Goal: Transaction & Acquisition: Purchase product/service

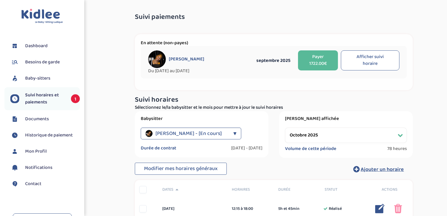
select select "octobre 2025"
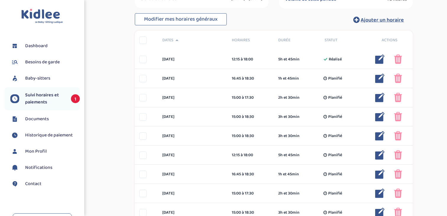
scroll to position [148, 0]
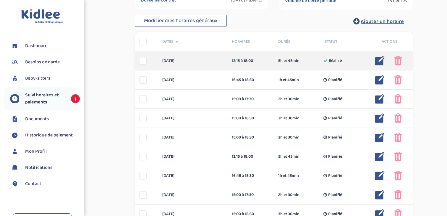
click at [379, 63] on img at bounding box center [379, 60] width 9 height 9
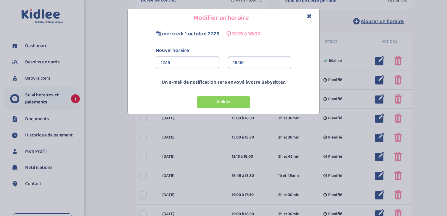
click at [189, 63] on div "12:15" at bounding box center [187, 63] width 53 height 12
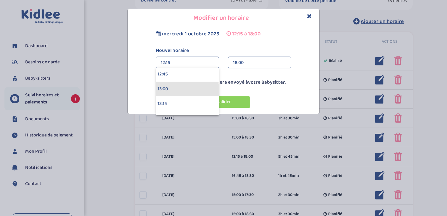
click at [187, 84] on div "13:00" at bounding box center [187, 89] width 63 height 15
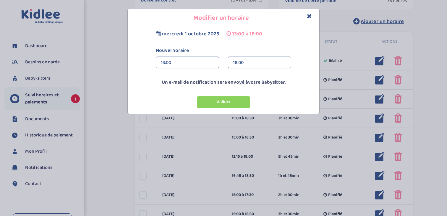
click at [251, 63] on div "18:00" at bounding box center [259, 63] width 53 height 12
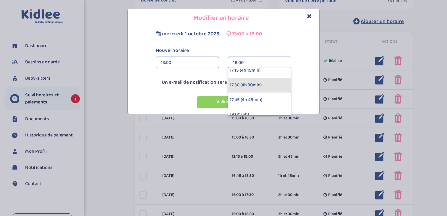
click at [253, 84] on div "17:30 (4h 30min)" at bounding box center [259, 85] width 63 height 15
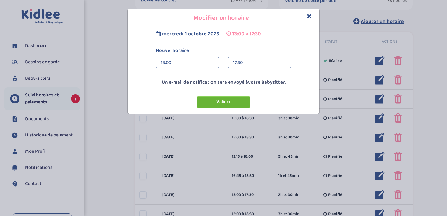
click at [231, 102] on button "Valider" at bounding box center [223, 103] width 53 height 12
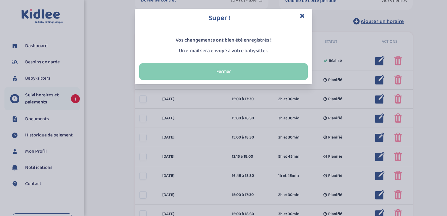
click at [255, 67] on button "Fermer" at bounding box center [223, 71] width 168 height 17
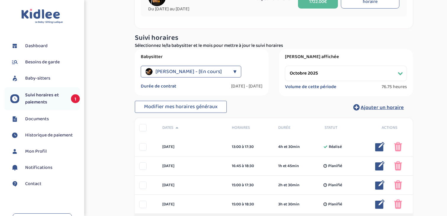
scroll to position [0, 0]
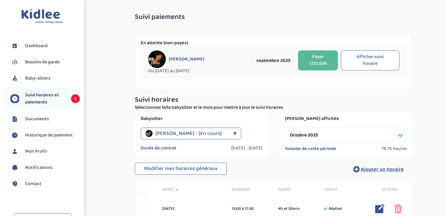
click at [308, 62] on button "Payer 1722.00€" at bounding box center [318, 60] width 40 height 20
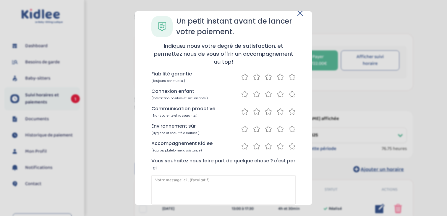
scroll to position [18, 0]
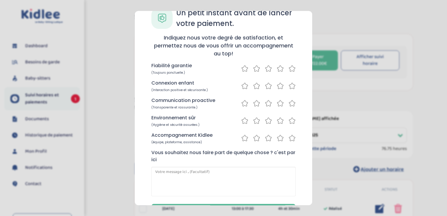
click at [291, 86] on icon at bounding box center [291, 85] width 7 height 7
click at [290, 103] on icon at bounding box center [291, 103] width 7 height 7
click at [290, 121] on icon at bounding box center [291, 120] width 7 height 7
click at [291, 139] on icon at bounding box center [291, 138] width 7 height 7
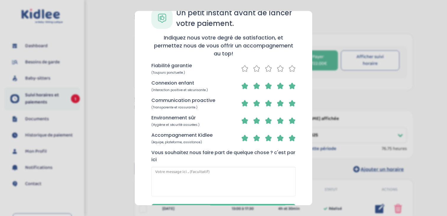
click at [290, 67] on icon at bounding box center [291, 68] width 7 height 7
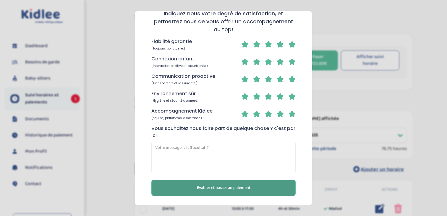
click at [232, 185] on span "Evaluer et passer au paiement" at bounding box center [223, 188] width 53 height 6
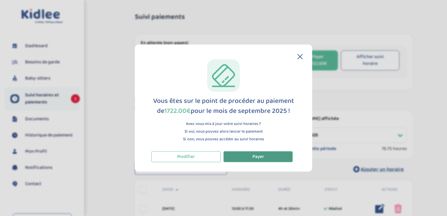
click at [255, 156] on span "Payer" at bounding box center [258, 156] width 12 height 7
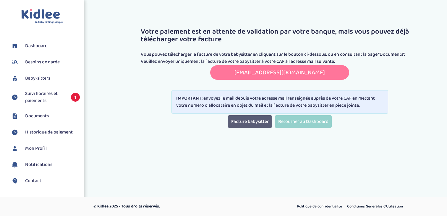
click at [246, 123] on link "Facture babysitter" at bounding box center [250, 121] width 44 height 13
click at [40, 100] on span "Suivi horaires et paiements" at bounding box center [45, 97] width 40 height 14
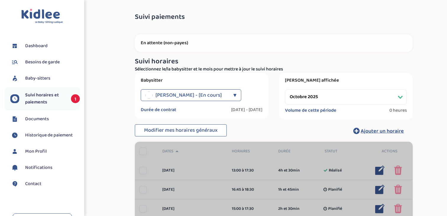
select select "octobre 2025"
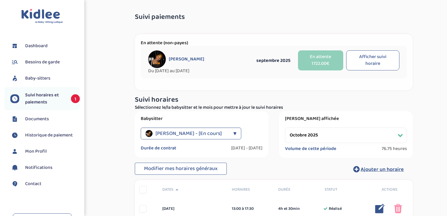
click at [36, 100] on span "Suivi horaires et paiements" at bounding box center [45, 99] width 40 height 14
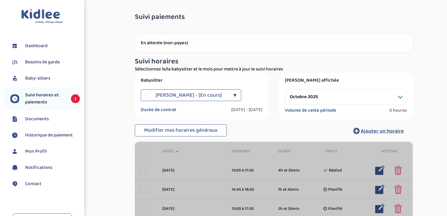
select select "octobre 2025"
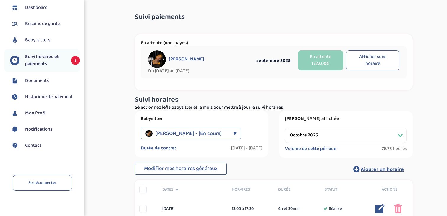
scroll to position [43, 0]
